Goal: Task Accomplishment & Management: Manage account settings

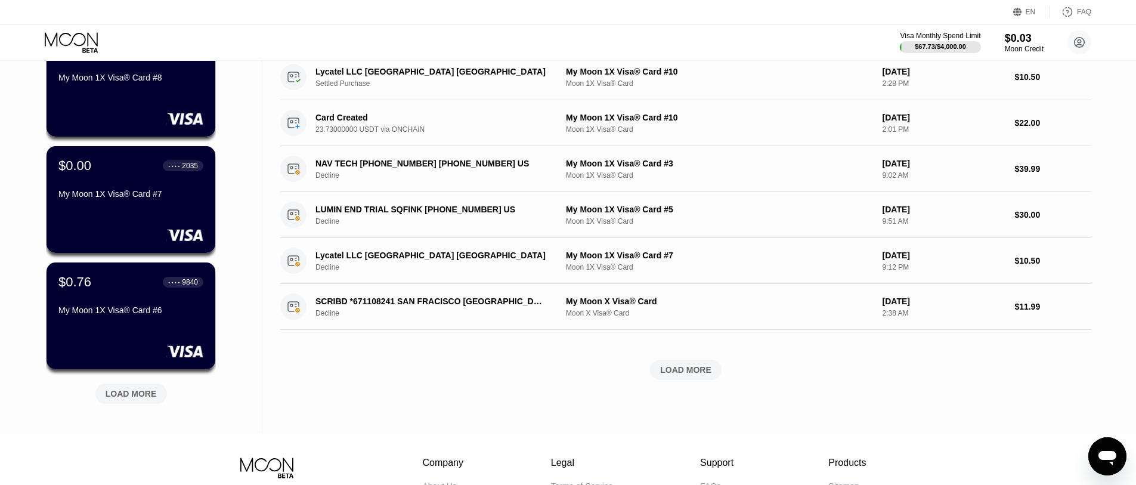
scroll to position [417, 0]
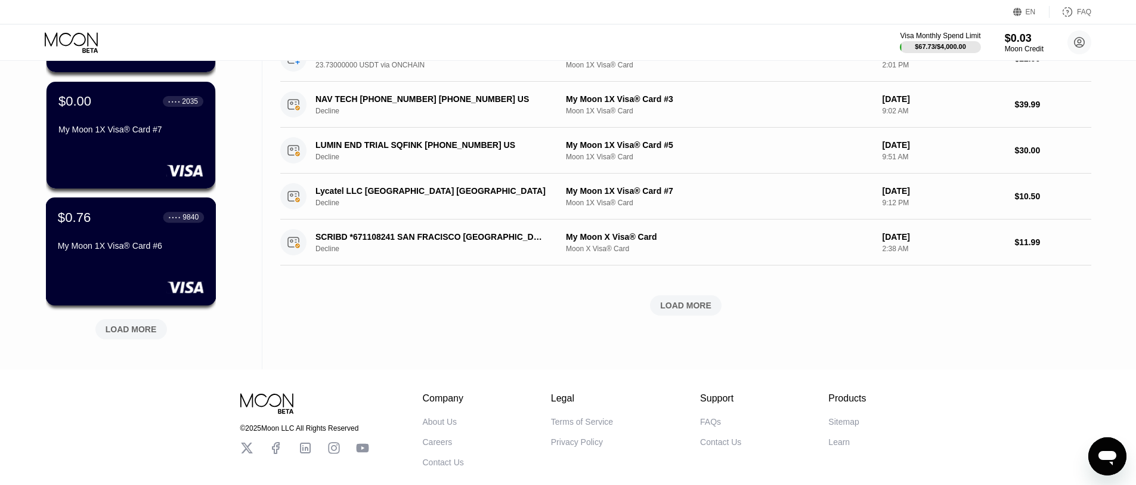
click at [115, 243] on div "$0.76 ● ● ● ● 9840 My Moon 1X Visa® Card #6" at bounding box center [131, 232] width 146 height 46
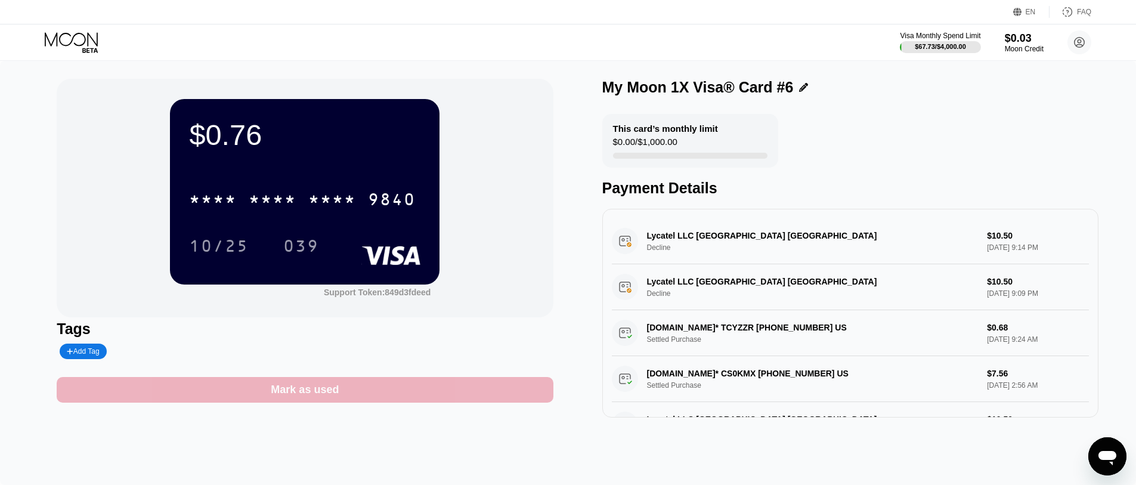
click at [456, 396] on div "Mark as used" at bounding box center [305, 390] width 496 height 26
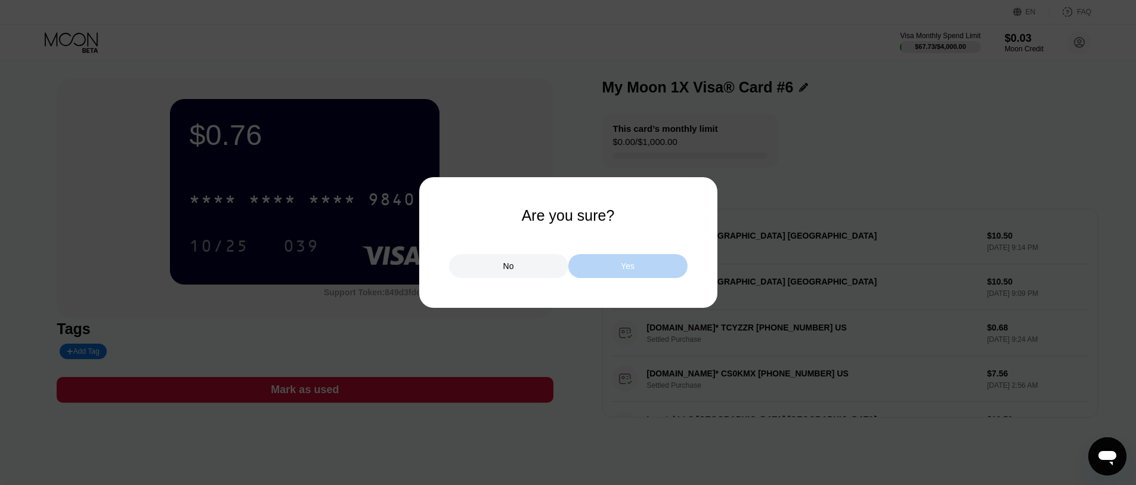
click at [618, 264] on div "Yes" at bounding box center [627, 266] width 119 height 24
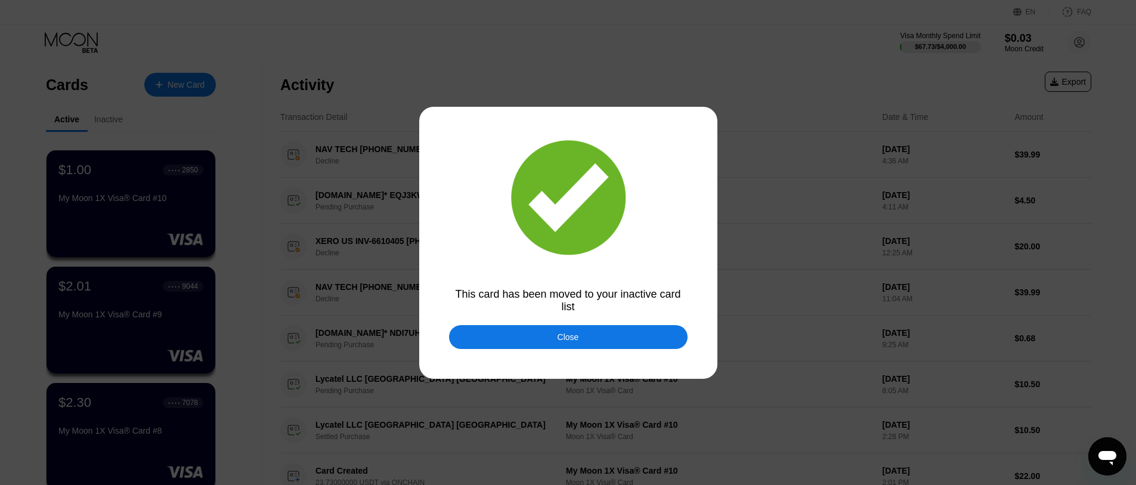
click at [506, 346] on div "Close" at bounding box center [568, 337] width 238 height 24
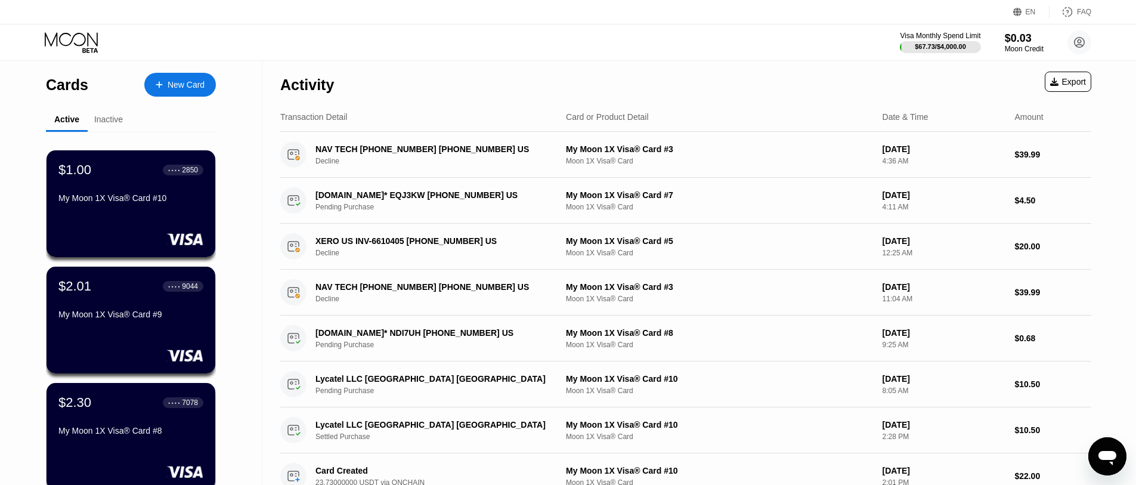
click at [119, 119] on div "Inactive" at bounding box center [108, 119] width 29 height 10
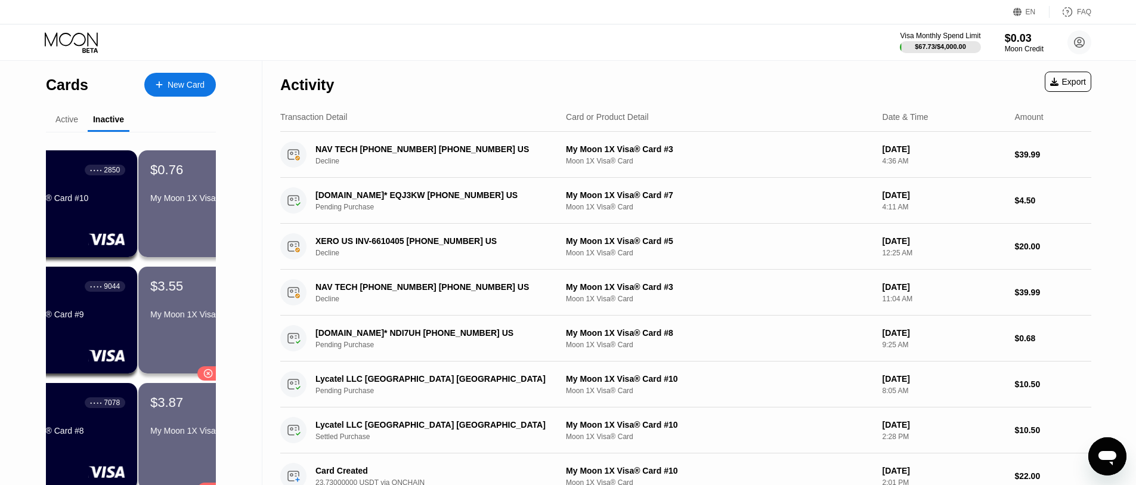
click at [150, 203] on div "My Moon 1X Visa® Card #6" at bounding box center [222, 198] width 145 height 10
click div "This card’s monthly limit $0.00 / $1,000.00"
click div "$0.76 * * * * * * * * * * * * 9840 10/25 039 Support Token: 849d3fdeed"
click div "My Moon 1X Visa® Card #6"
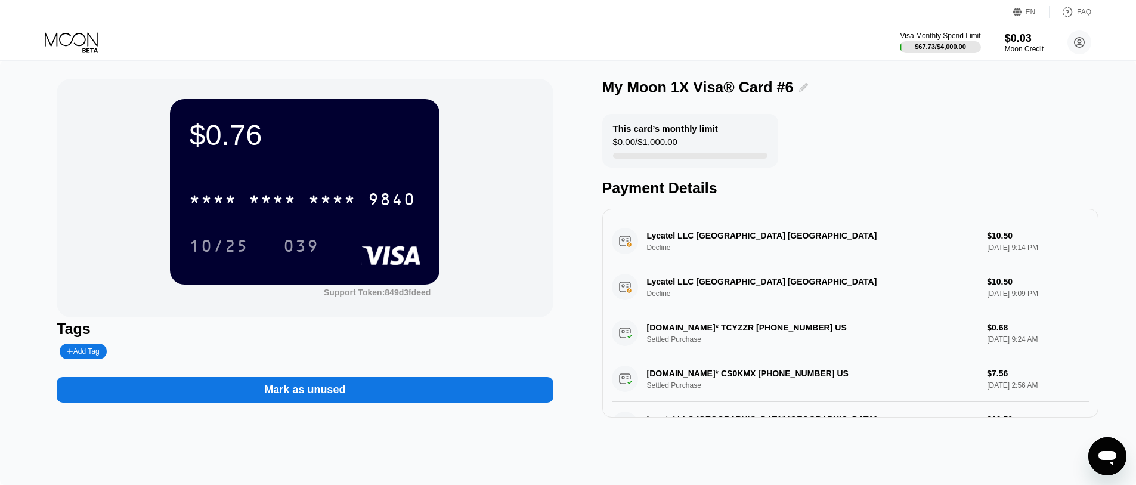
click at [793, 86] on div at bounding box center [800, 87] width 15 height 9
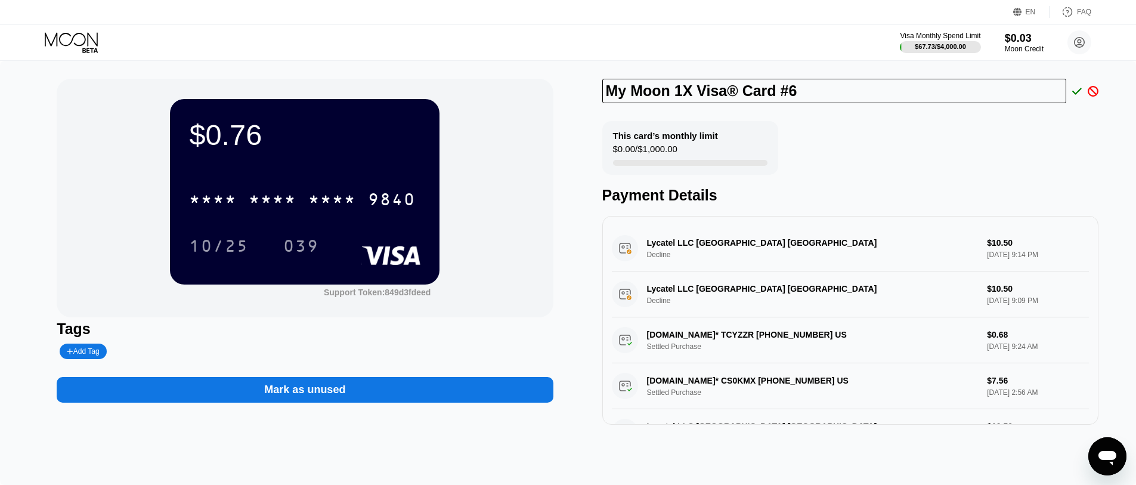
click at [1093, 92] on icon at bounding box center [1093, 91] width 11 height 11
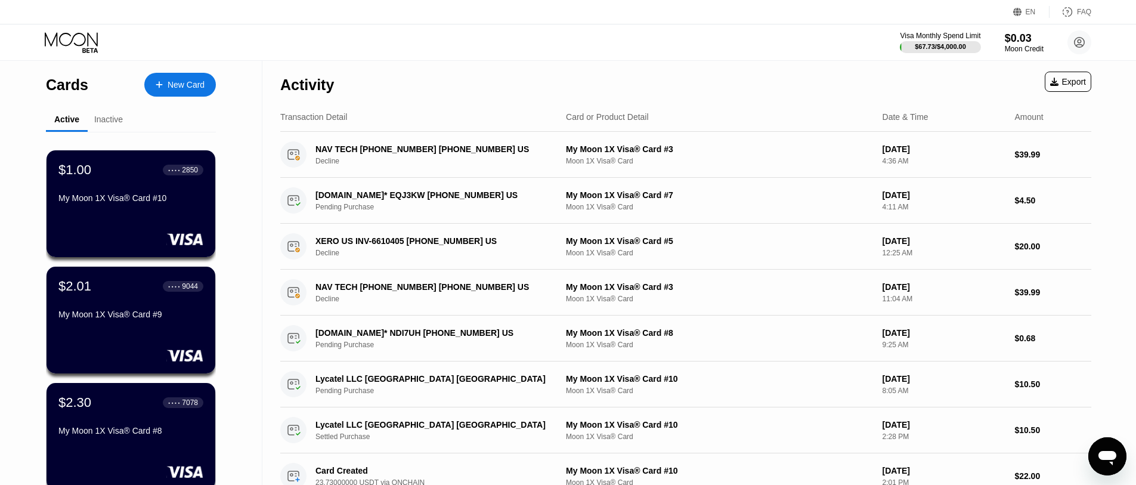
click at [121, 119] on div "Inactive" at bounding box center [108, 119] width 29 height 10
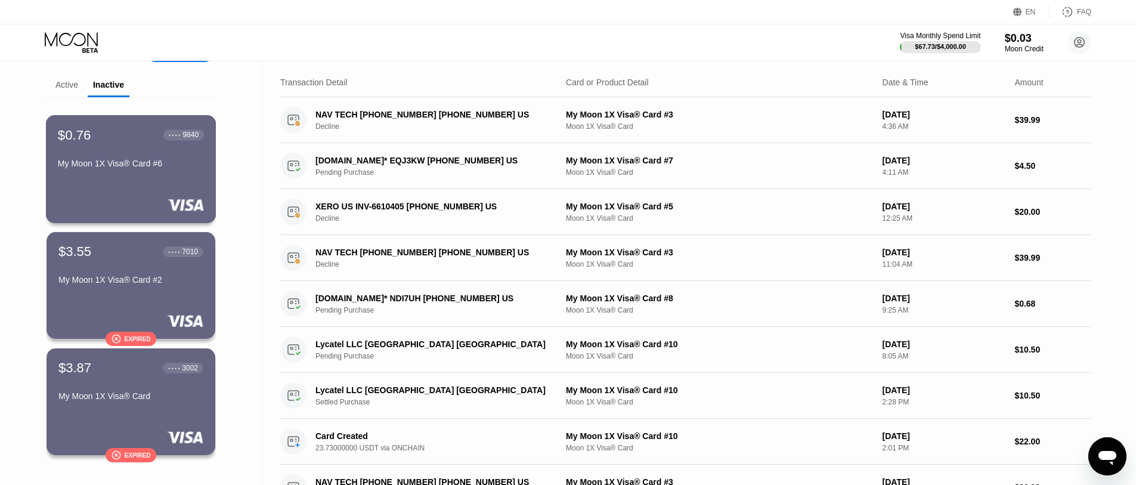
scroll to position [60, 0]
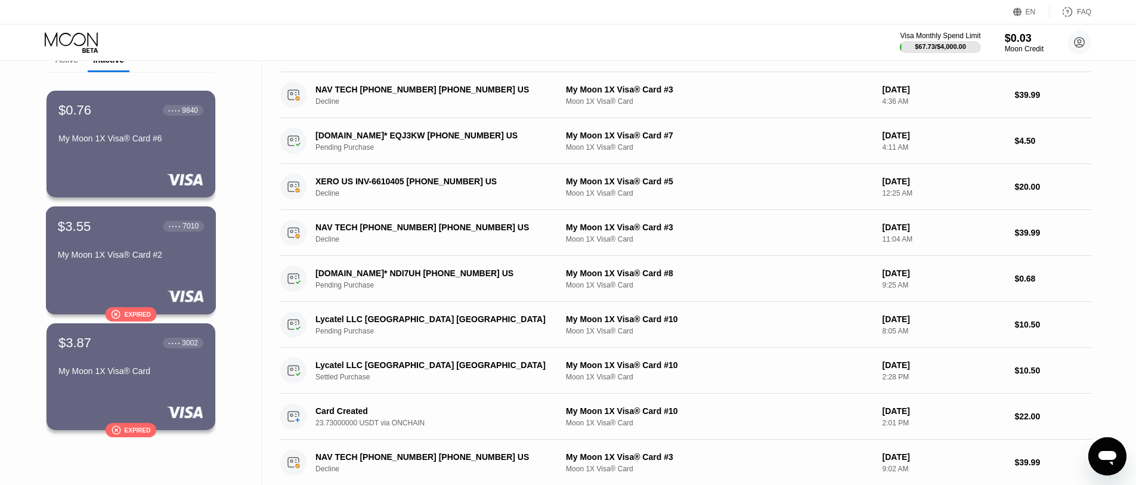
click at [134, 281] on div "$3.55 ● ● ● ● 7010 My Moon 1X Visa® Card #2  Expired" at bounding box center [131, 260] width 171 height 108
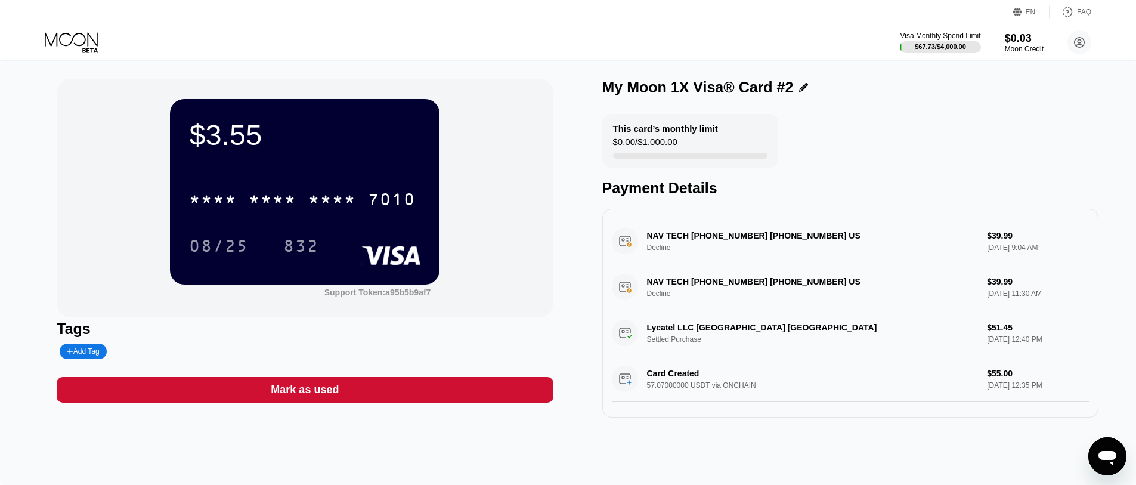
click at [295, 385] on div "Mark as used" at bounding box center [305, 390] width 496 height 26
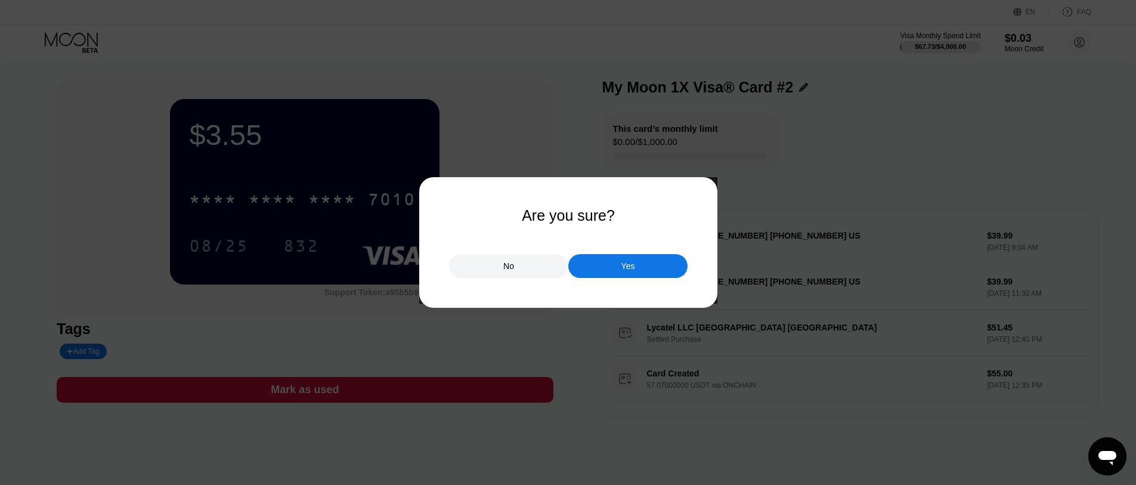
click at [612, 255] on div "Yes" at bounding box center [627, 266] width 119 height 24
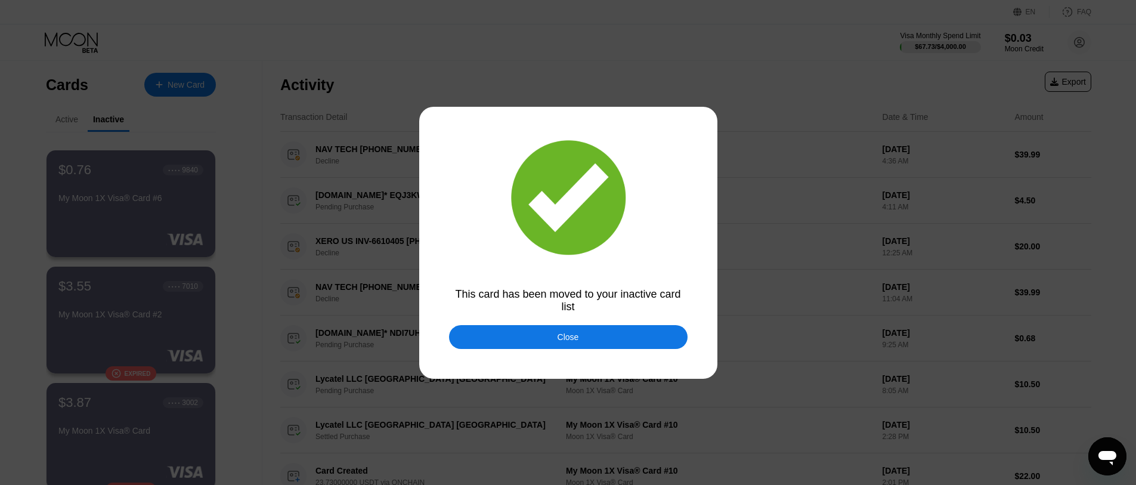
click at [560, 340] on div "Close" at bounding box center [567, 337] width 21 height 10
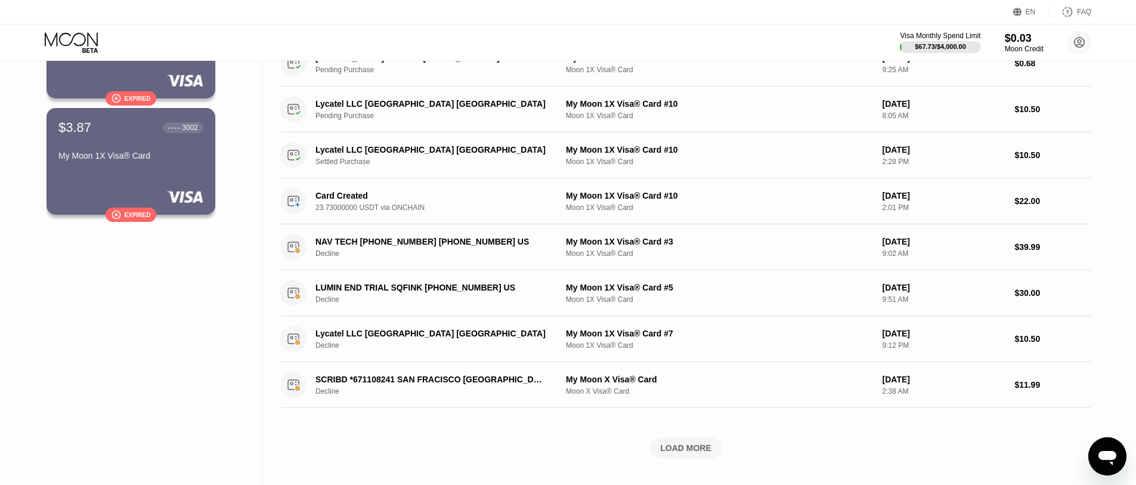
scroll to position [119, 0]
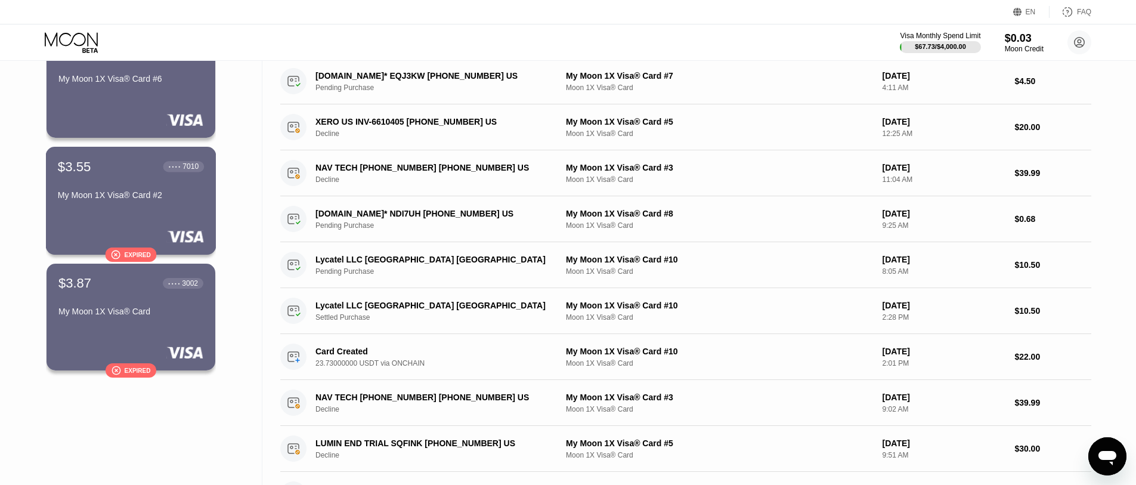
click at [128, 200] on div "My Moon 1X Visa® Card #2" at bounding box center [131, 195] width 146 height 10
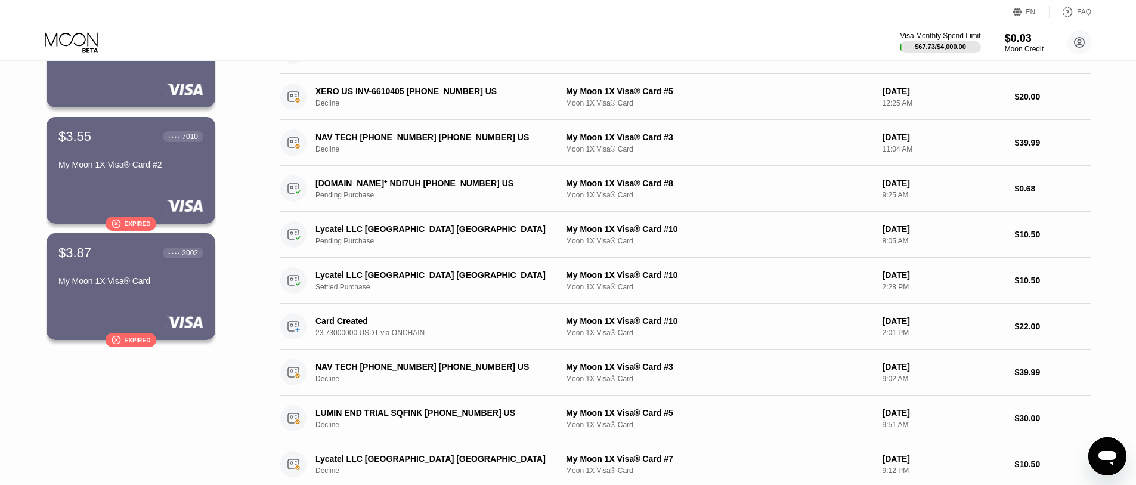
scroll to position [238, 0]
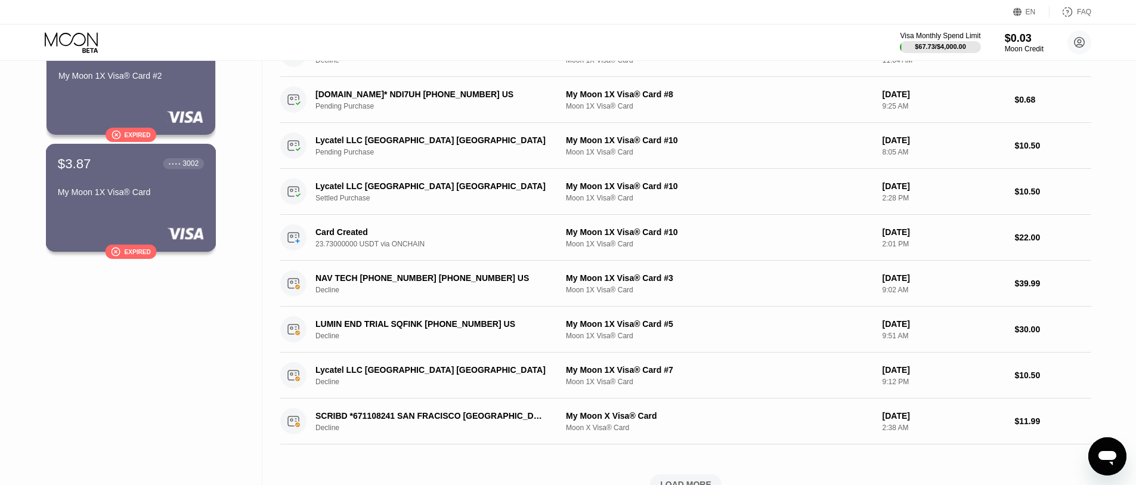
click at [127, 196] on div "My Moon 1X Visa® Card" at bounding box center [131, 192] width 146 height 10
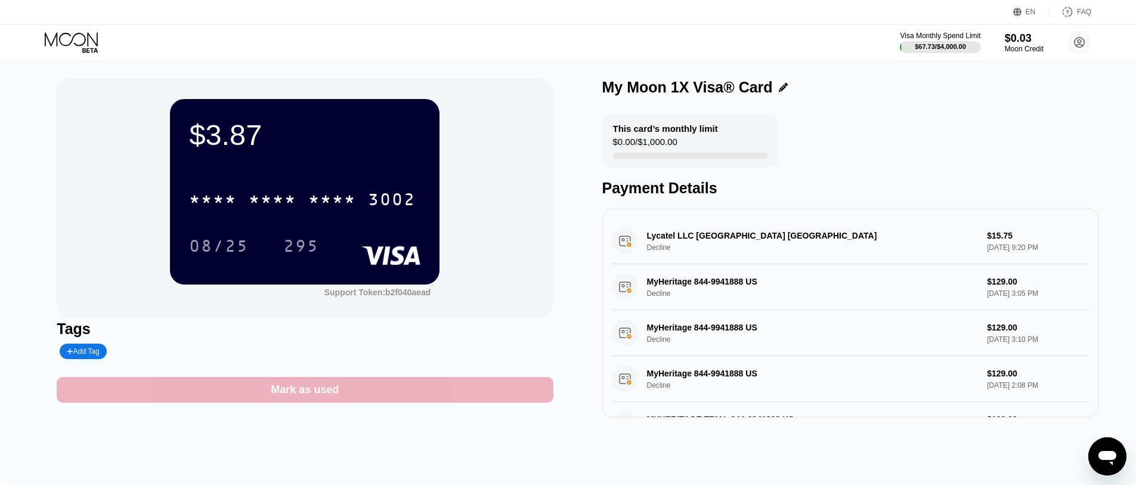
click at [352, 395] on div "Mark as used" at bounding box center [305, 390] width 496 height 26
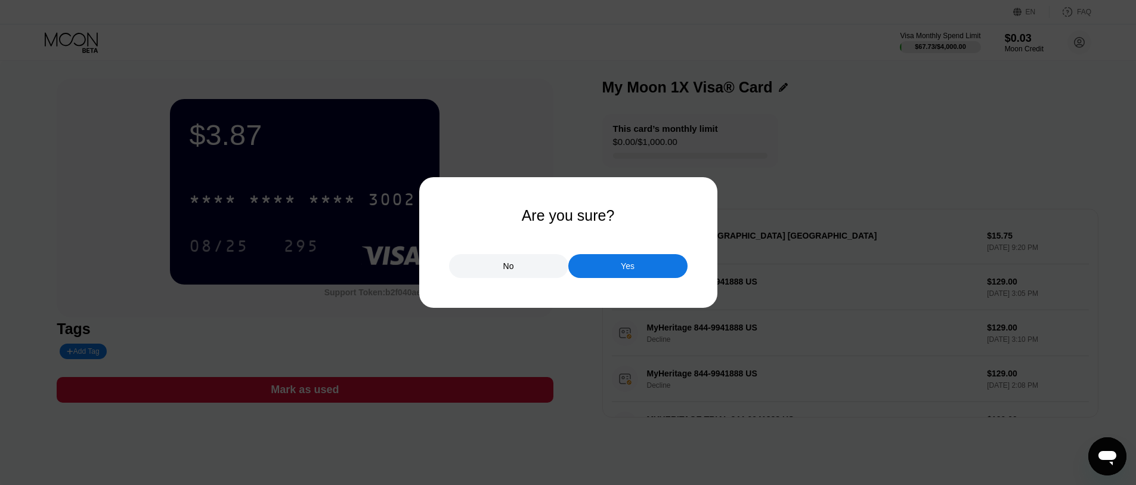
drag, startPoint x: 665, startPoint y: 268, endPoint x: 662, endPoint y: 275, distance: 7.5
click at [664, 271] on div "Yes" at bounding box center [627, 266] width 119 height 24
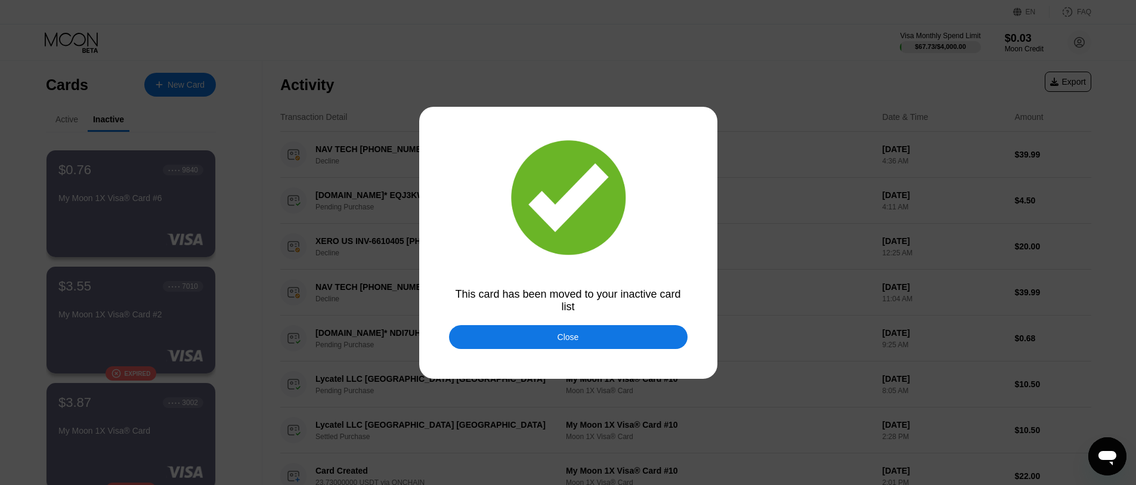
click at [593, 343] on div "Close" at bounding box center [568, 337] width 238 height 24
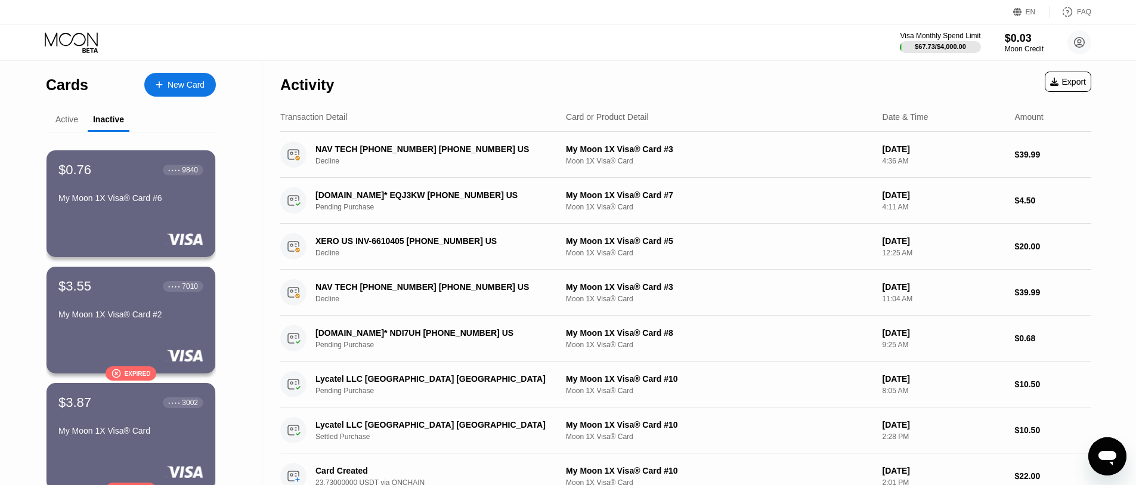
click at [64, 122] on div "Active" at bounding box center [66, 119] width 23 height 10
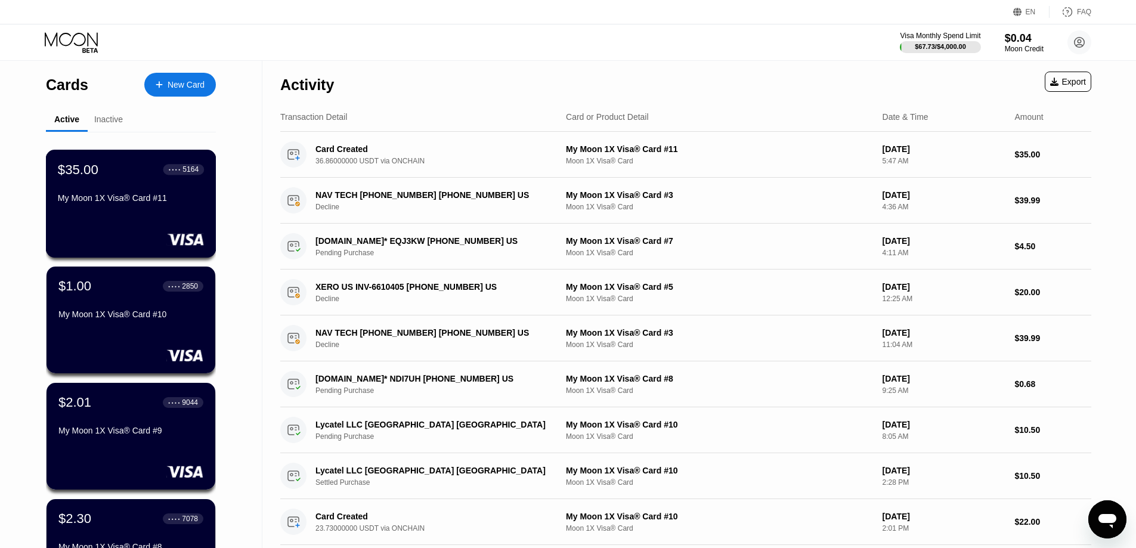
click at [115, 203] on div "My Moon 1X Visa® Card #11" at bounding box center [131, 198] width 146 height 10
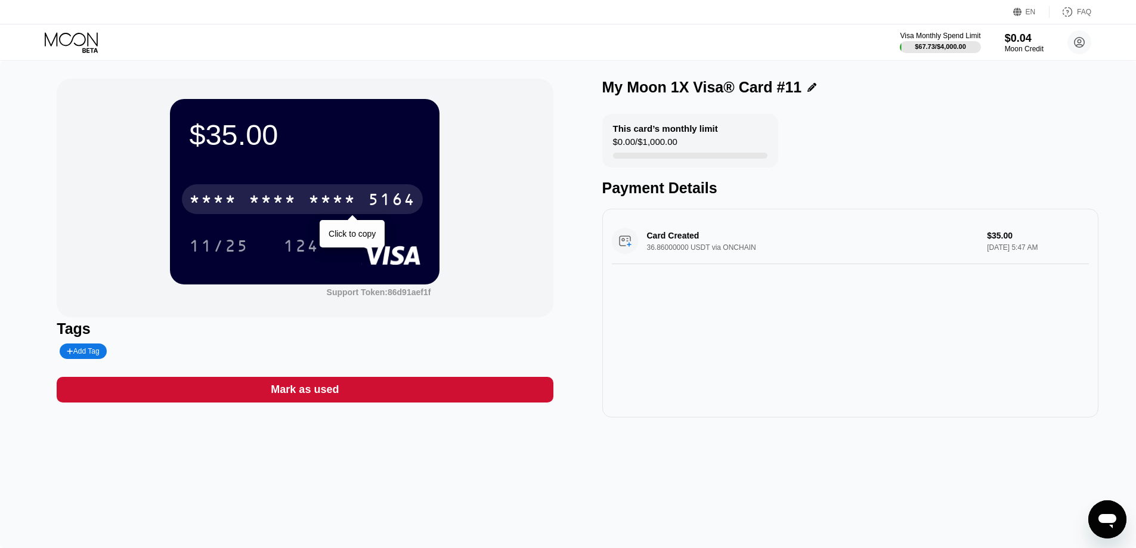
click at [345, 210] on div "* * * *" at bounding box center [332, 200] width 48 height 19
click at [343, 201] on div "2175" at bounding box center [332, 200] width 48 height 19
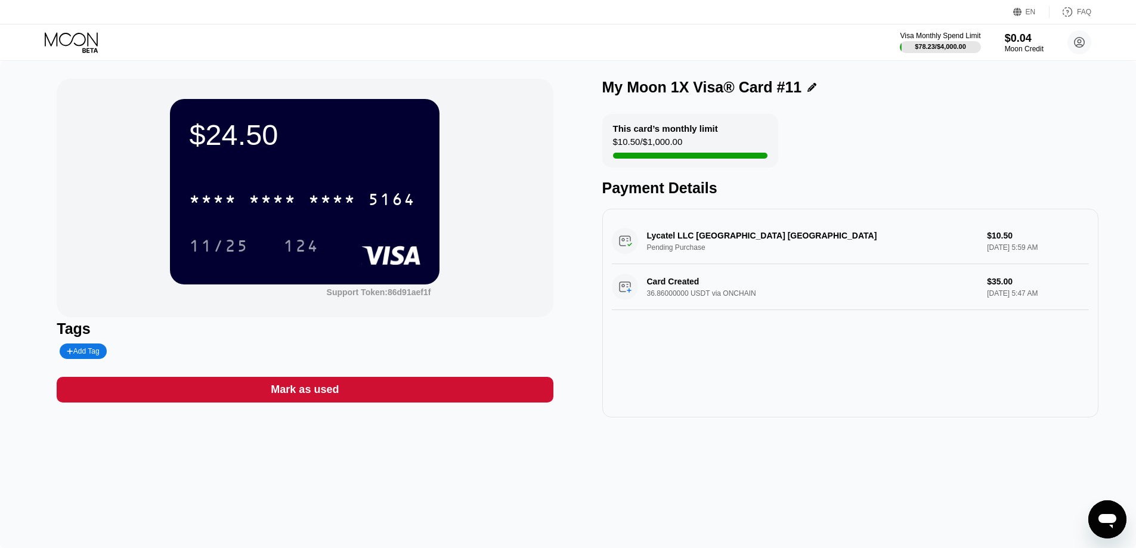
click at [246, 547] on html "EN Language Select an item Save FAQ Visa Monthly Spend Limit $78.23 / $4,000.00…" at bounding box center [568, 274] width 1136 height 548
